Goal: Find specific page/section: Find specific page/section

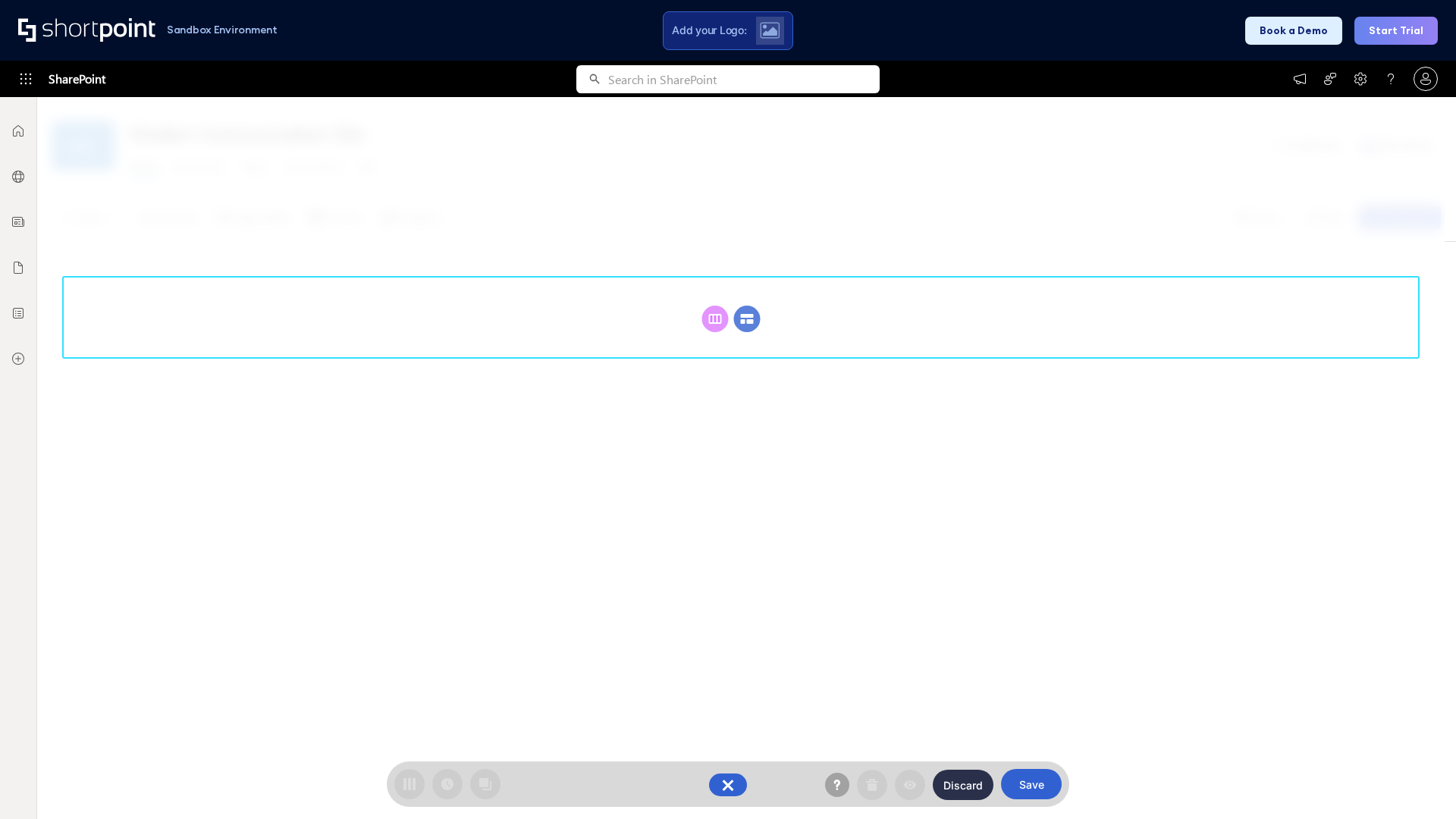
scroll to position [209, 0]
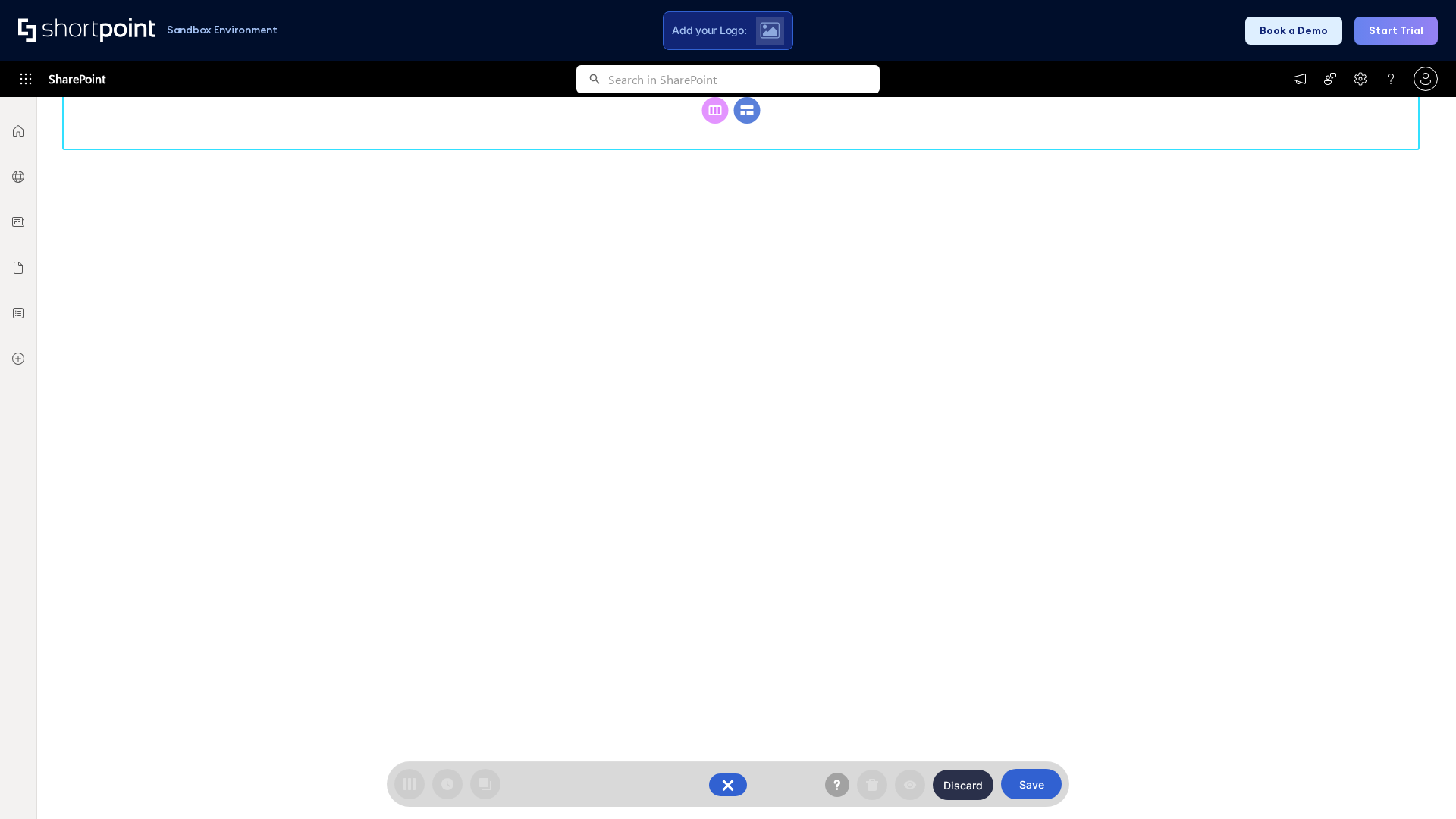
click at [747, 124] on circle at bounding box center [747, 111] width 26 height 26
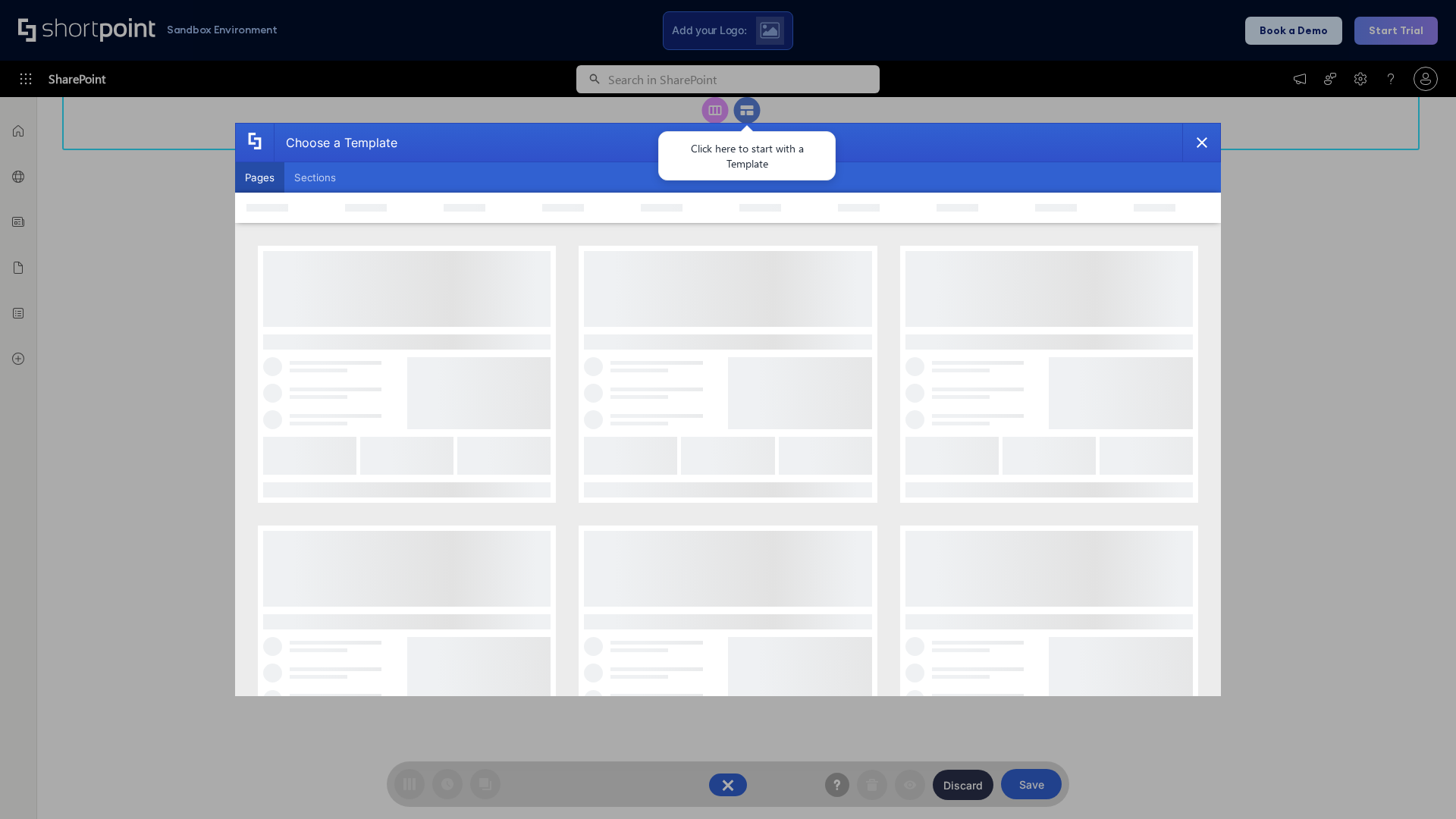
scroll to position [0, 0]
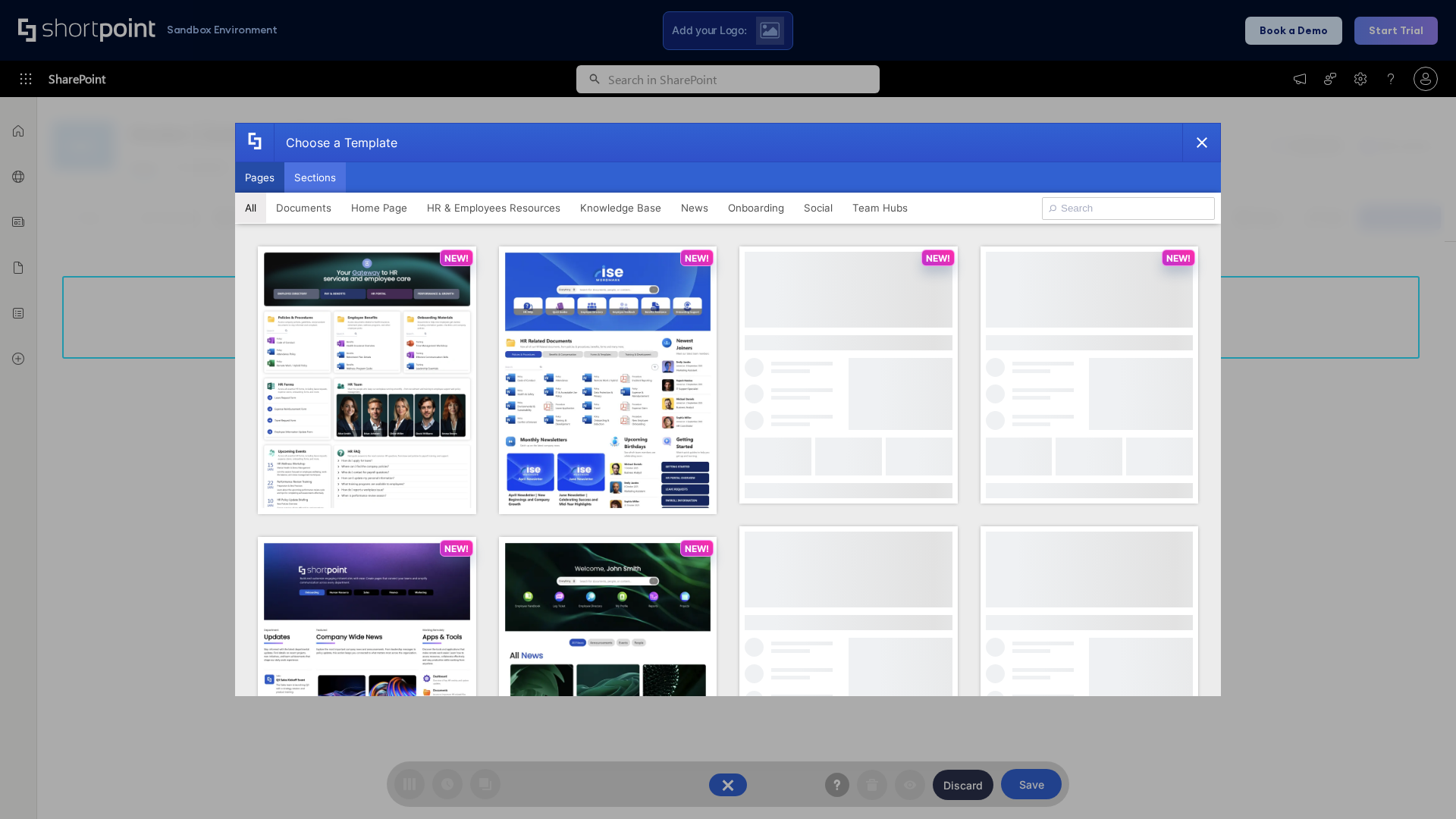
click at [315, 177] on button "Sections" at bounding box center [315, 177] width 62 height 30
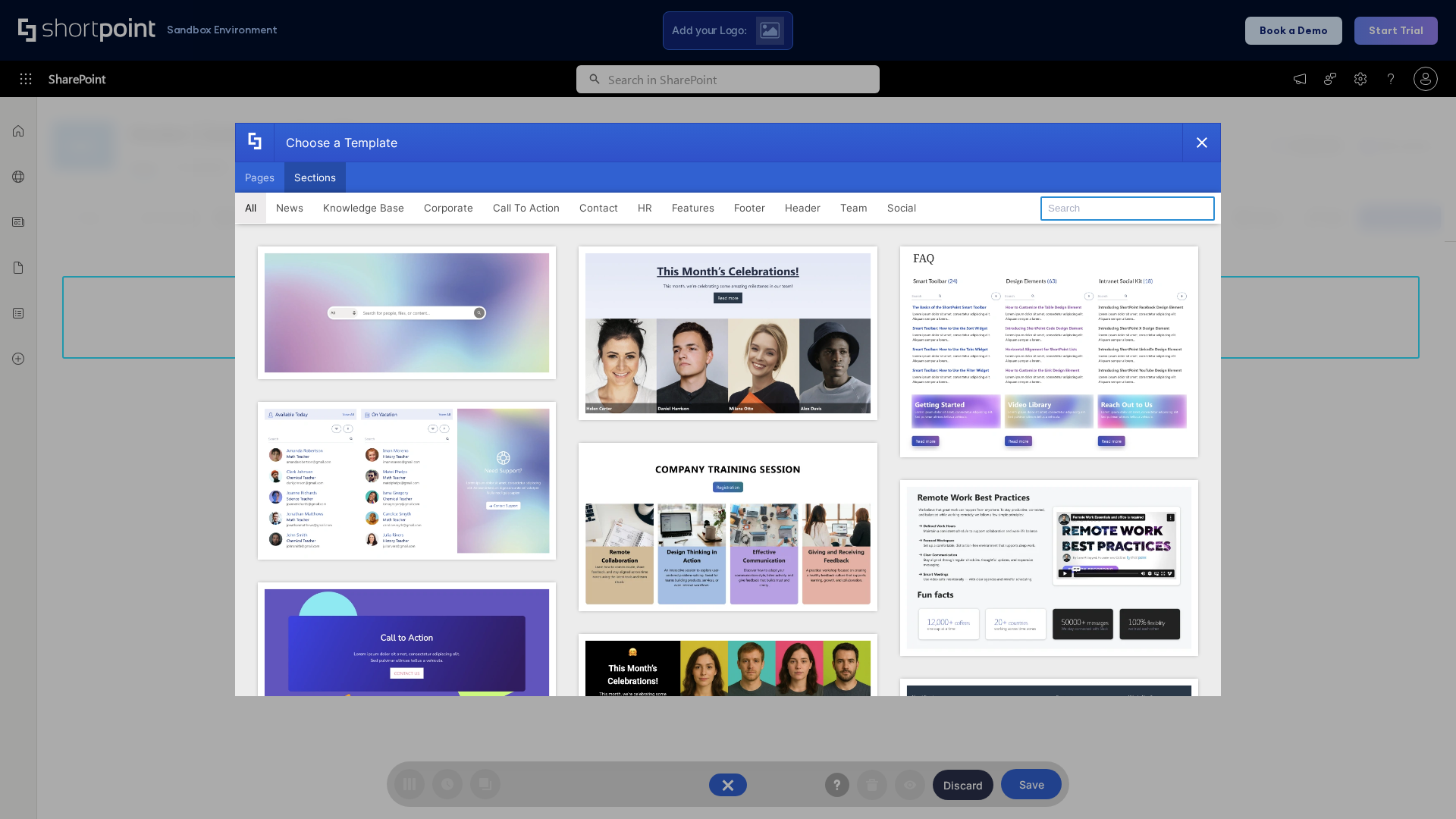
type input "Footer 4"
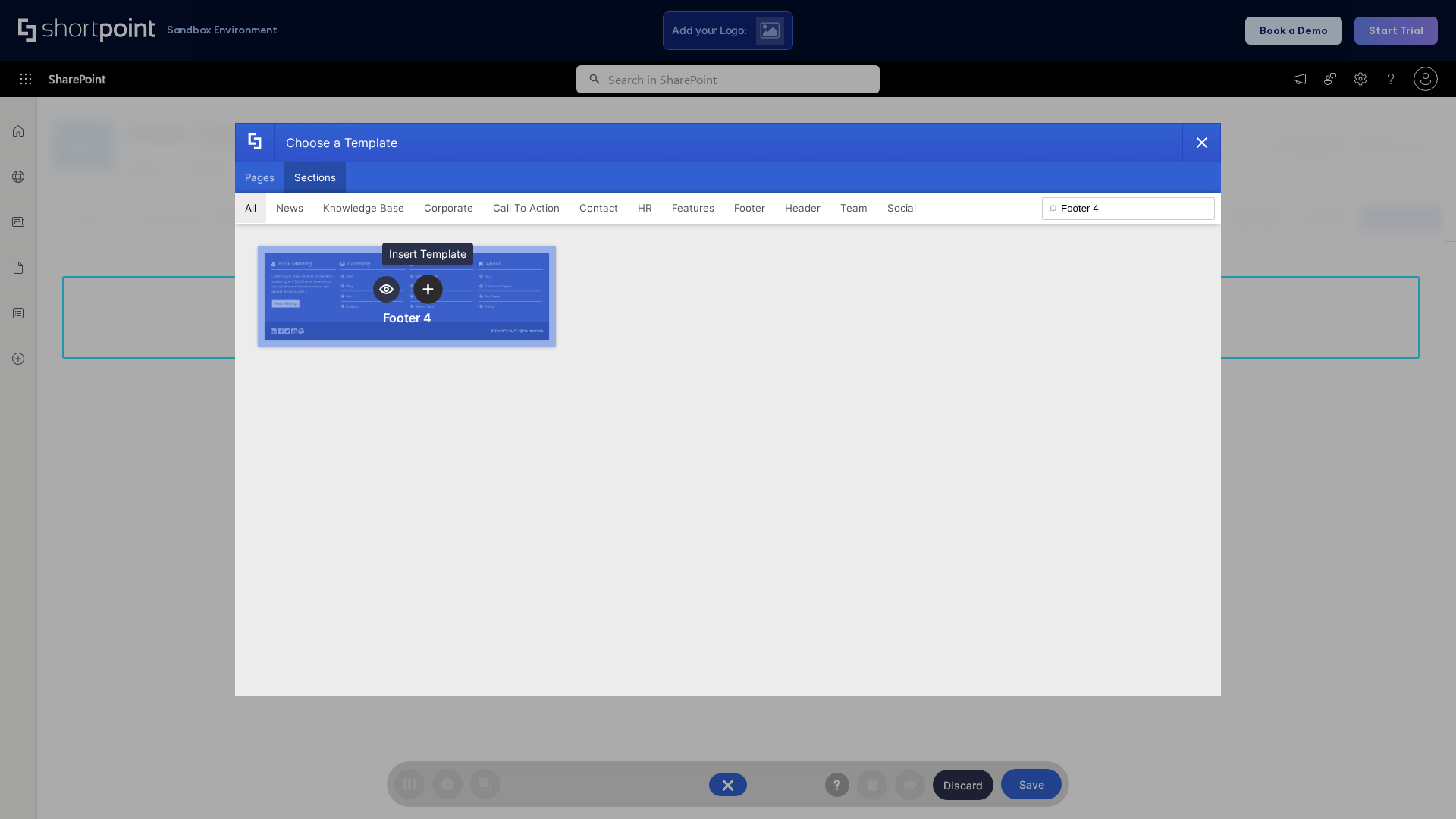
click at [427, 289] on icon "template selector" at bounding box center [427, 289] width 10 height 10
